Goal: Information Seeking & Learning: Learn about a topic

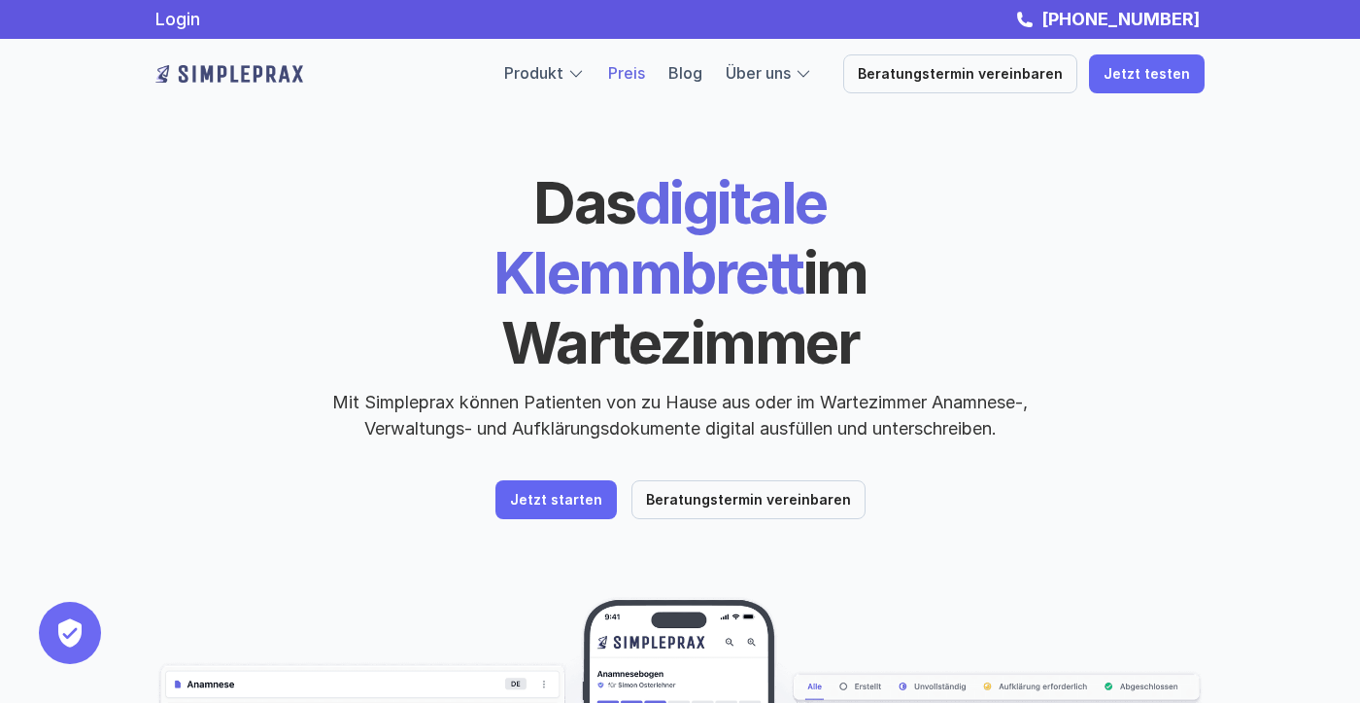
click at [645, 75] on link "Preis" at bounding box center [626, 72] width 37 height 19
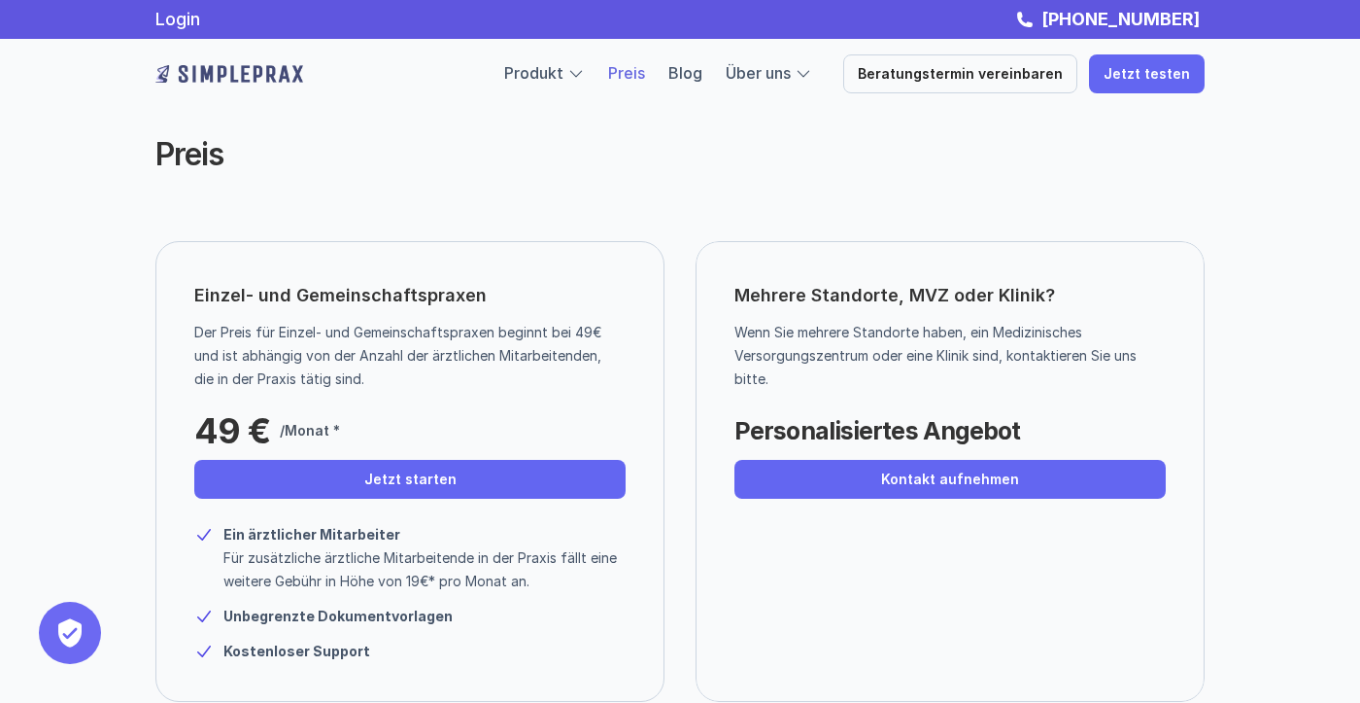
click at [292, 159] on h2 "Preis" at bounding box center [519, 154] width 729 height 37
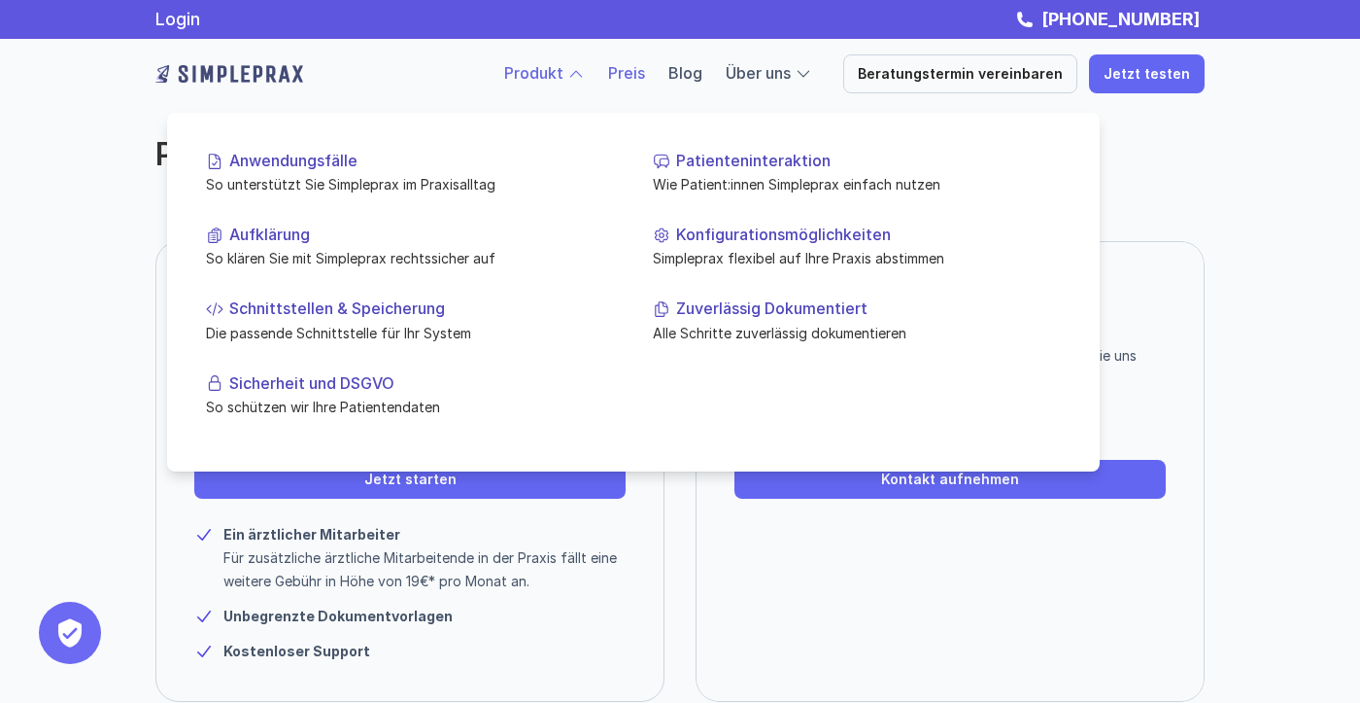
click at [564, 77] on link "Produkt" at bounding box center [533, 72] width 59 height 19
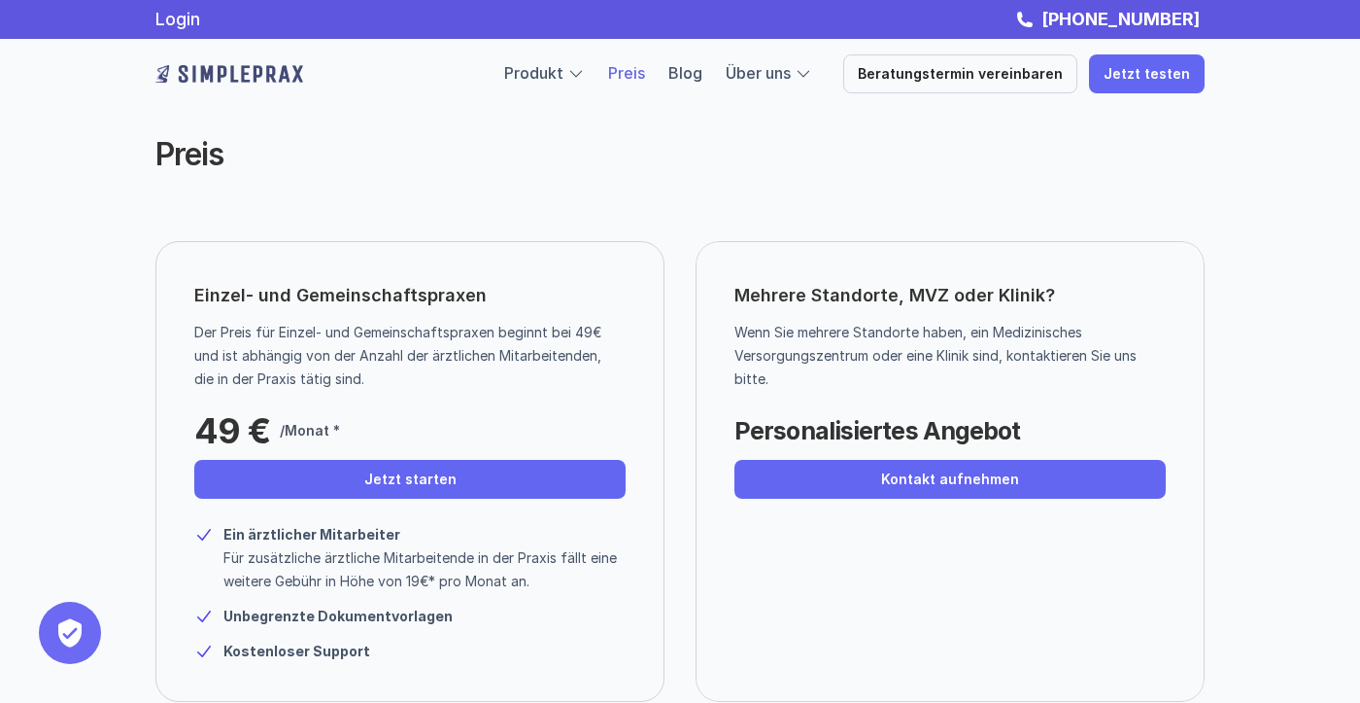
click at [266, 81] on img at bounding box center [229, 73] width 148 height 31
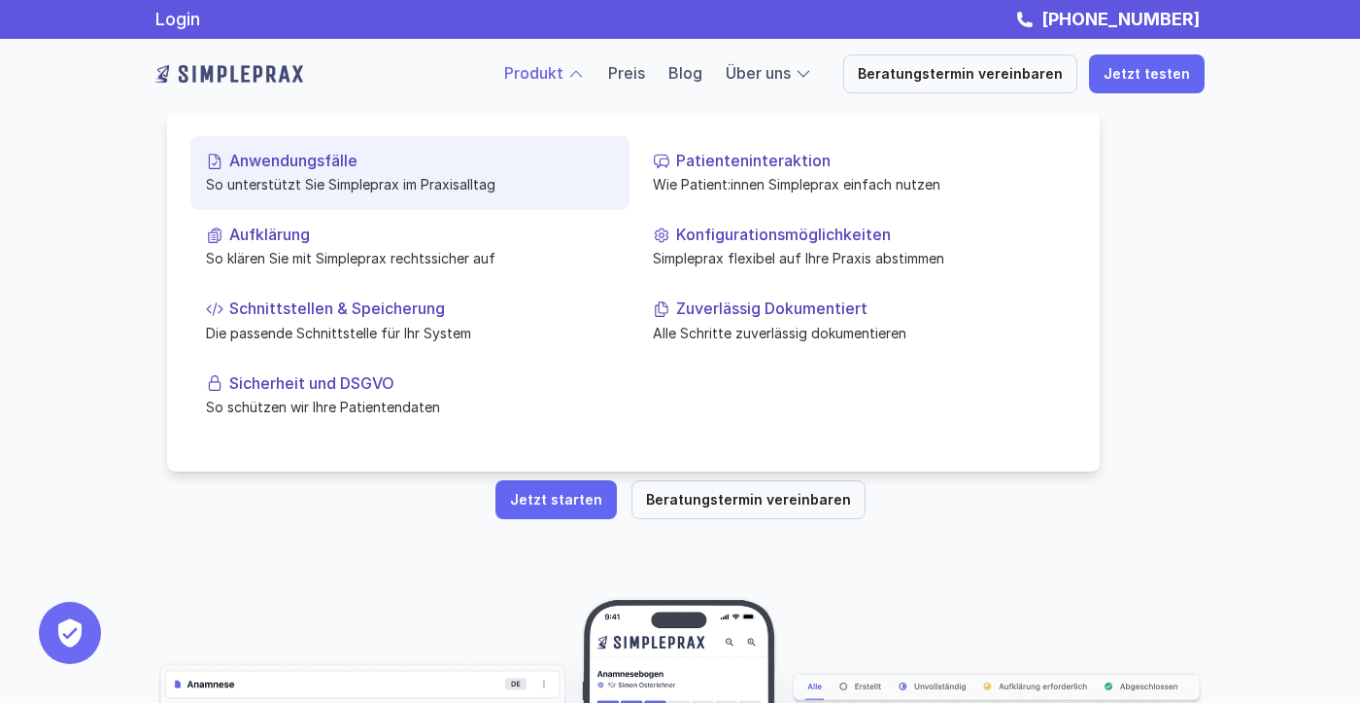
click at [362, 190] on p "So unterstützt Sie Simpleprax im Praxisalltag" at bounding box center [410, 184] width 408 height 20
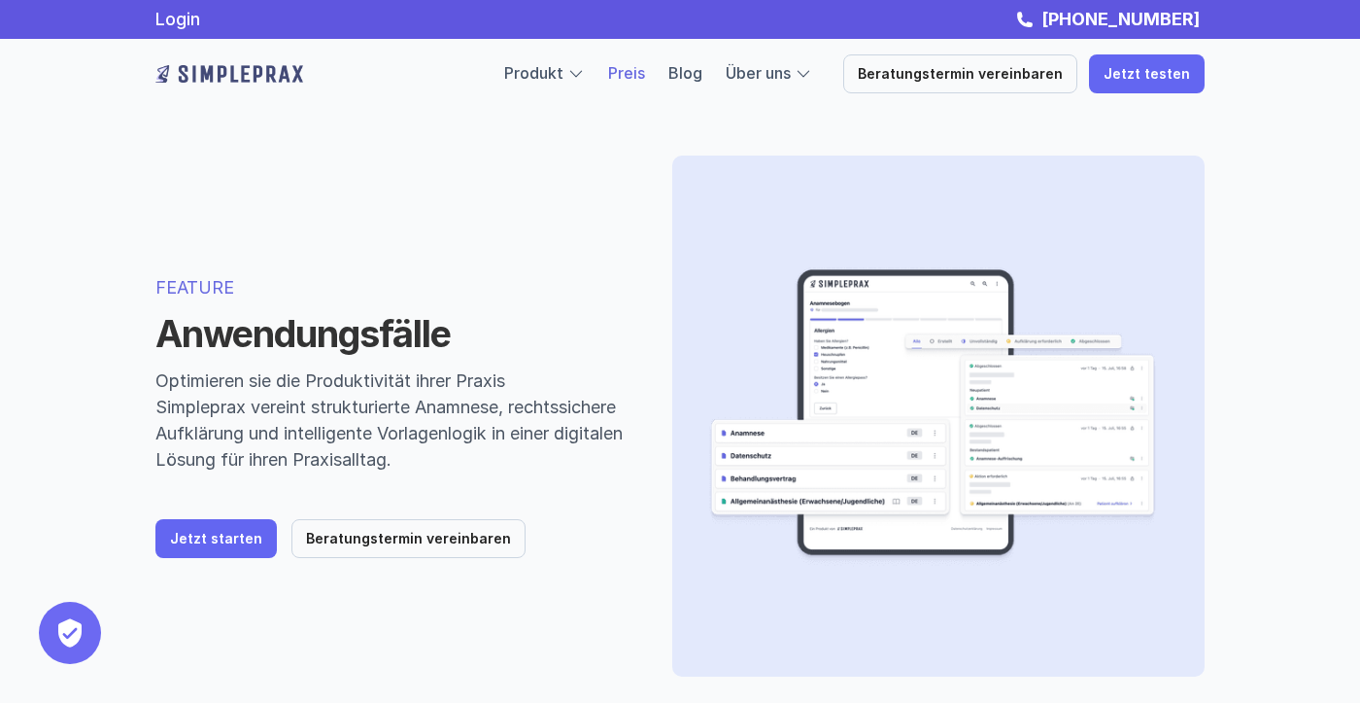
click at [645, 70] on link "Preis" at bounding box center [626, 72] width 37 height 19
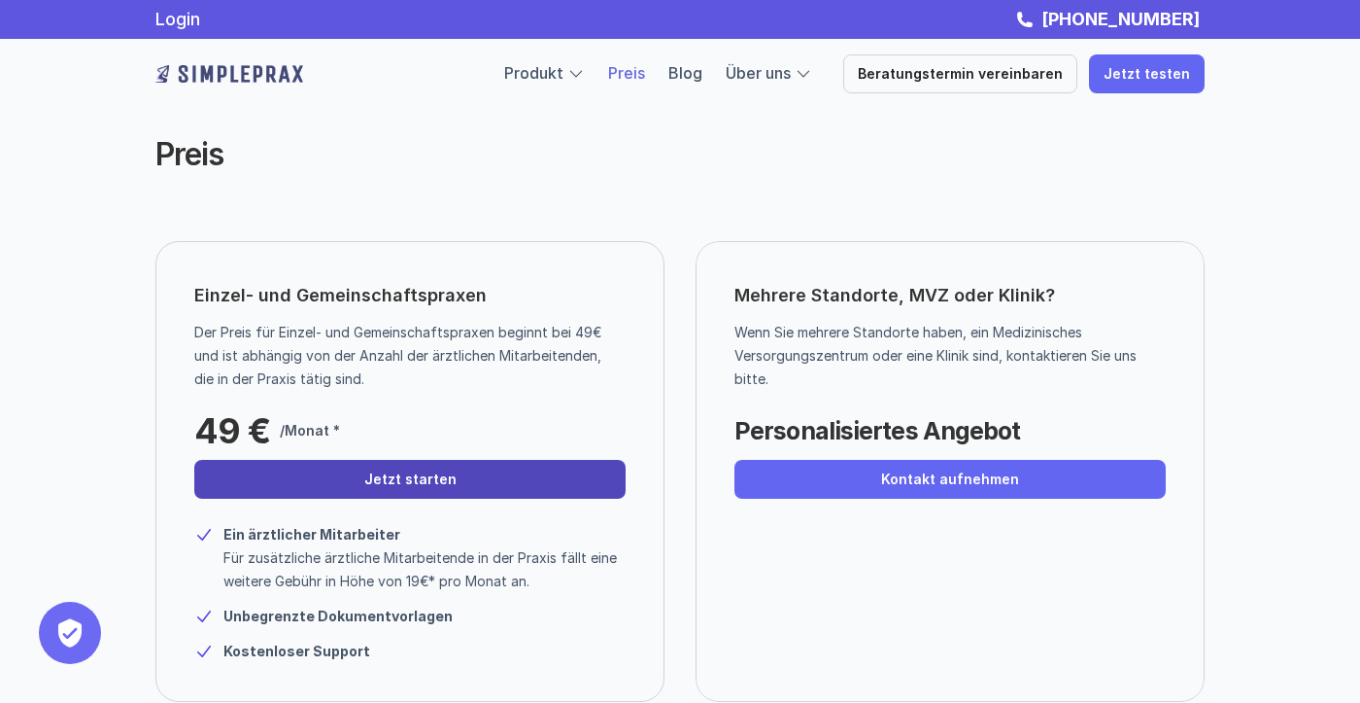
click at [312, 466] on link "Jetzt starten" at bounding box center [409, 479] width 431 height 39
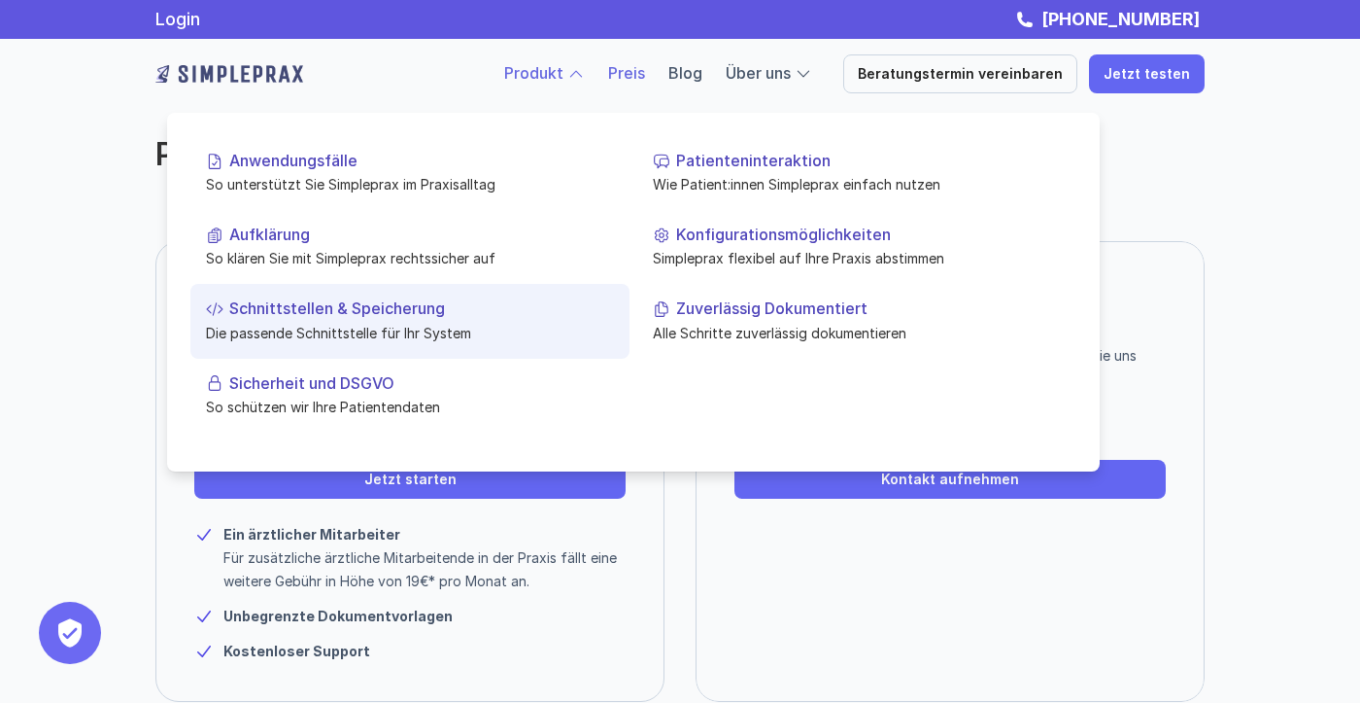
click at [339, 310] on p "Schnittstellen & Speicherung" at bounding box center [421, 308] width 385 height 18
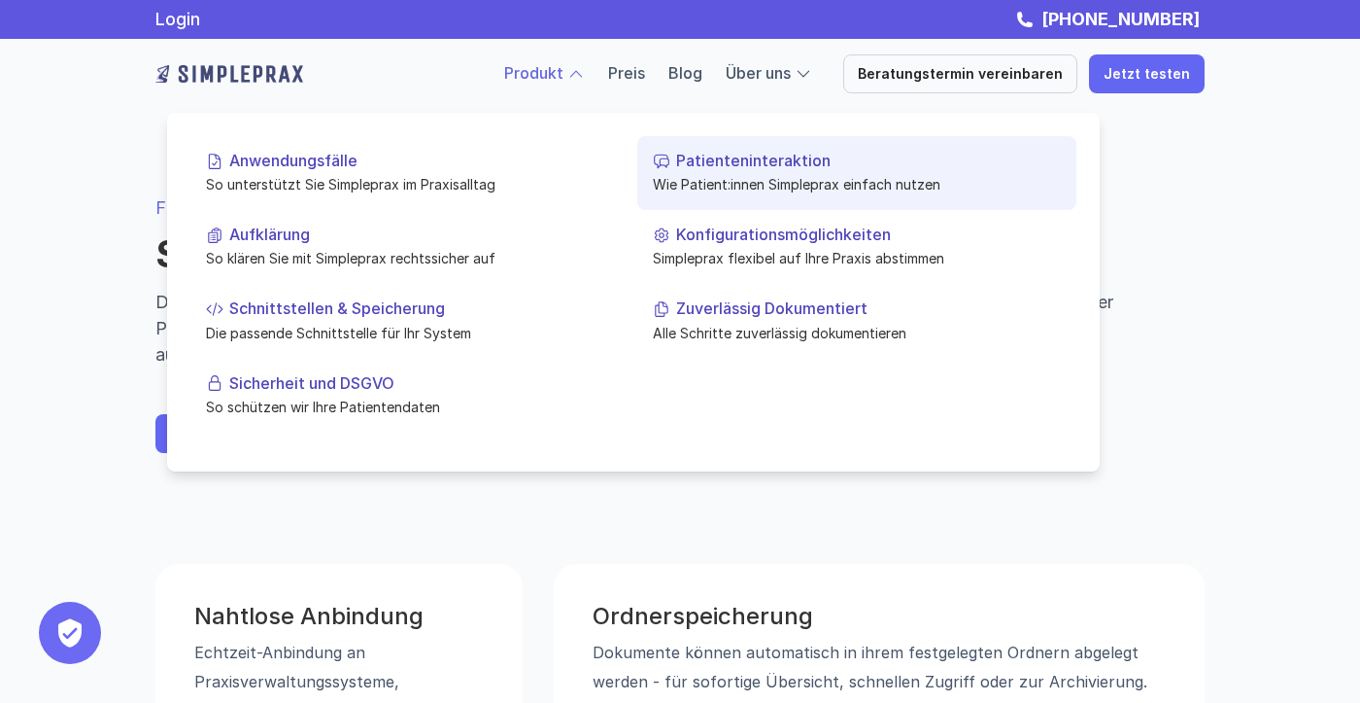
click at [683, 171] on link "Patienteninteraktion Wie Patient:innen Simpleprax einfach nutzen" at bounding box center [856, 173] width 439 height 74
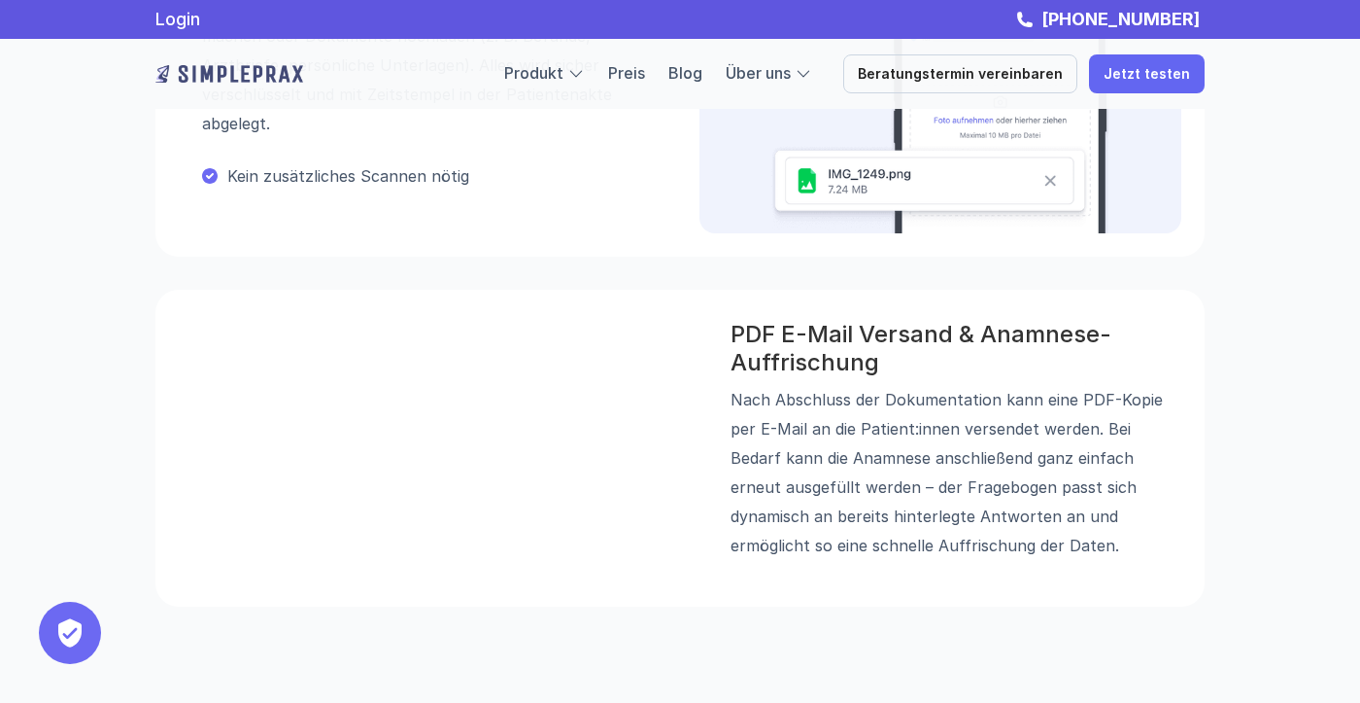
scroll to position [1317, 0]
